Goal: Navigation & Orientation: Find specific page/section

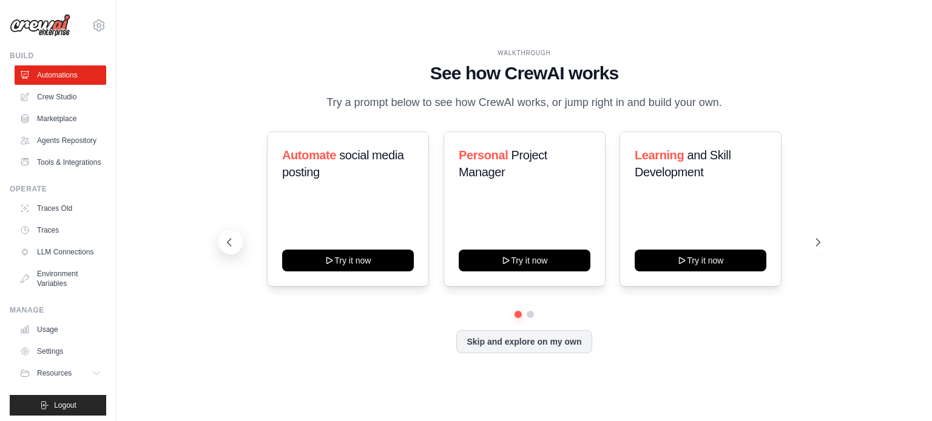
click at [235, 242] on button at bounding box center [230, 242] width 24 height 24
click at [62, 172] on link "Tools & Integrations" at bounding box center [62, 162] width 92 height 19
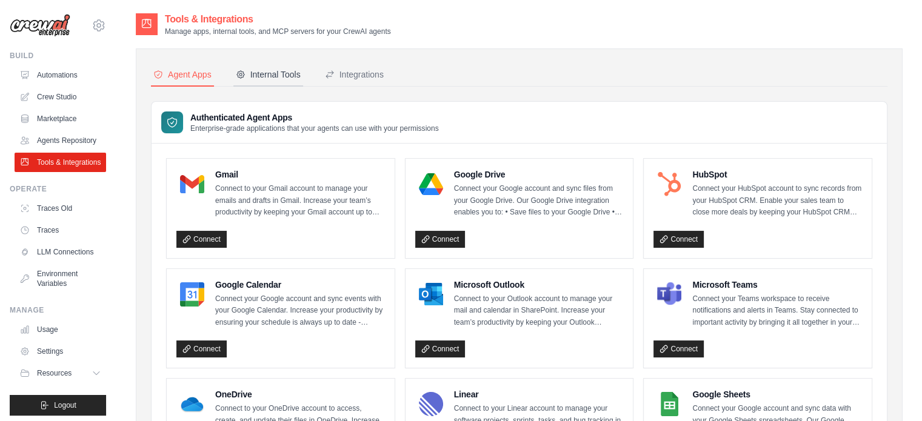
click at [267, 75] on div "Internal Tools" at bounding box center [268, 75] width 65 height 12
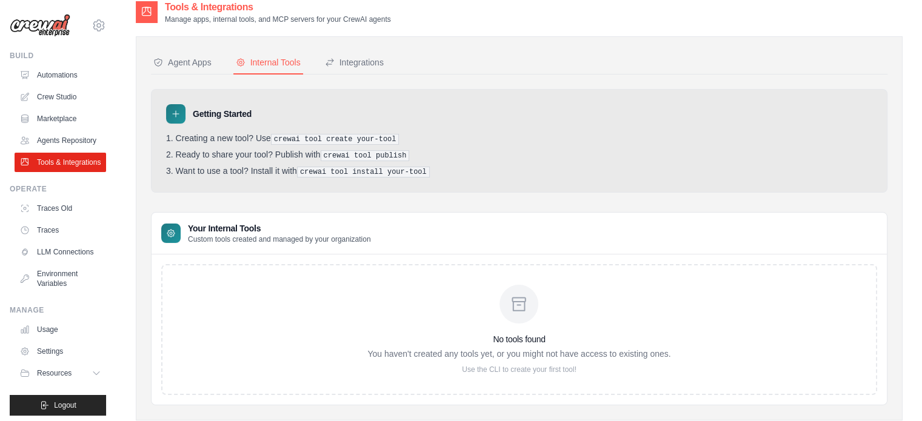
scroll to position [12, 0]
click at [354, 54] on button "Integrations" at bounding box center [355, 63] width 64 height 23
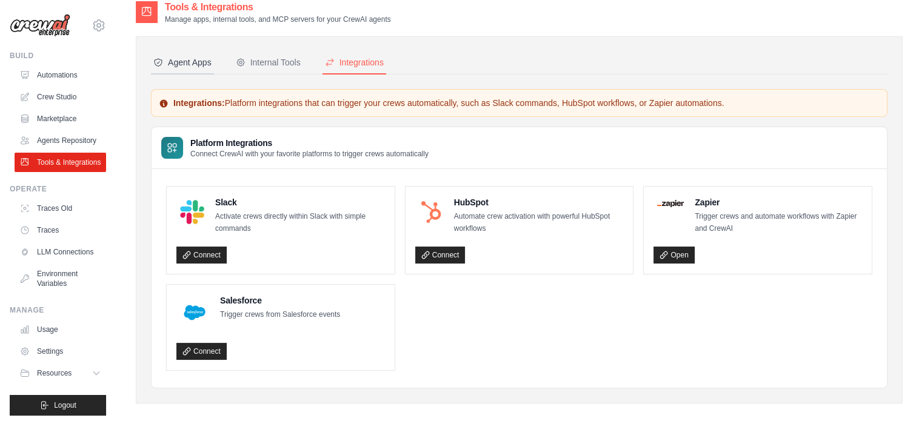
click at [192, 70] on button "Agent Apps" at bounding box center [182, 63] width 63 height 23
